Goal: Task Accomplishment & Management: Complete application form

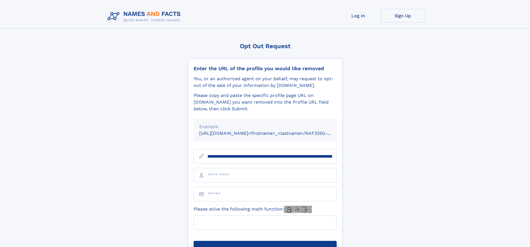
scroll to position [0, 62]
type input "**********"
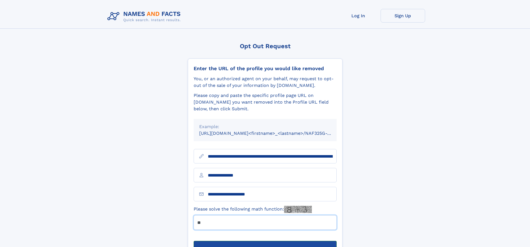
type input "**"
click at [265, 241] on button "Submit Opt Out Request" at bounding box center [265, 250] width 143 height 18
